Goal: Task Accomplishment & Management: Complete application form

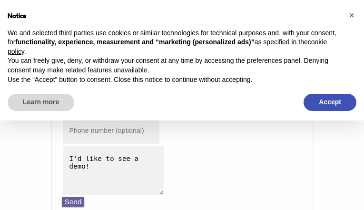
type input "[EMAIL_ADDRESS][DOMAIN_NAME]"
type input "2933510466"
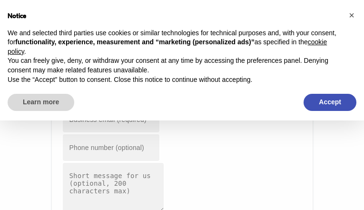
type input "[EMAIL_ADDRESS][DOMAIN_NAME]"
type input "5981022715"
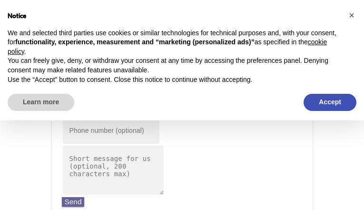
type input "[EMAIL_ADDRESS][DOMAIN_NAME]"
type input "4329132852"
